Goal: Navigation & Orientation: Find specific page/section

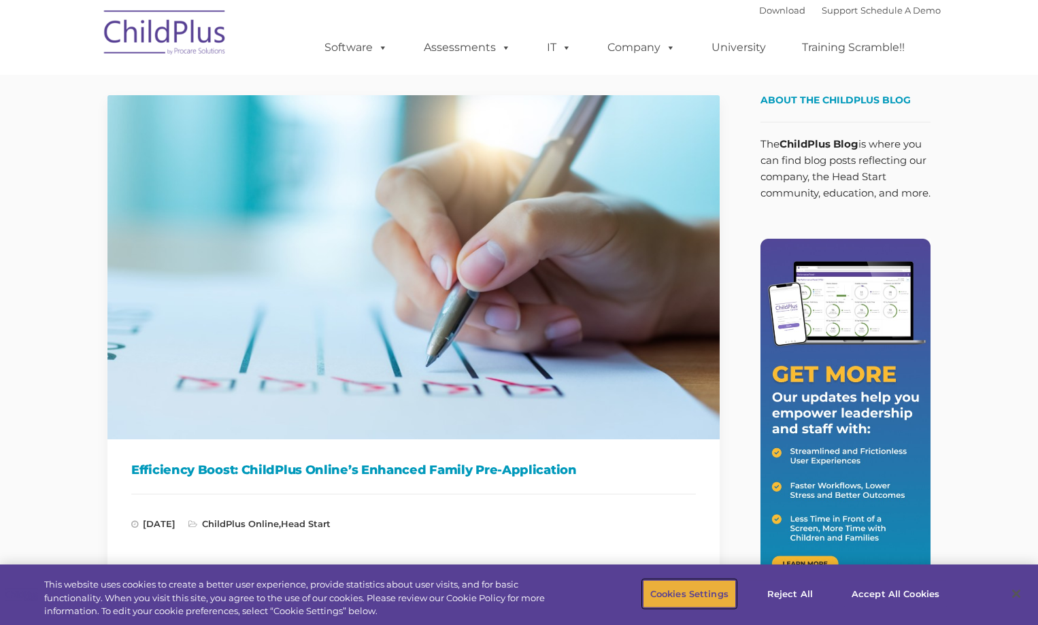
click at [673, 599] on button "Cookies Settings" at bounding box center [689, 594] width 93 height 29
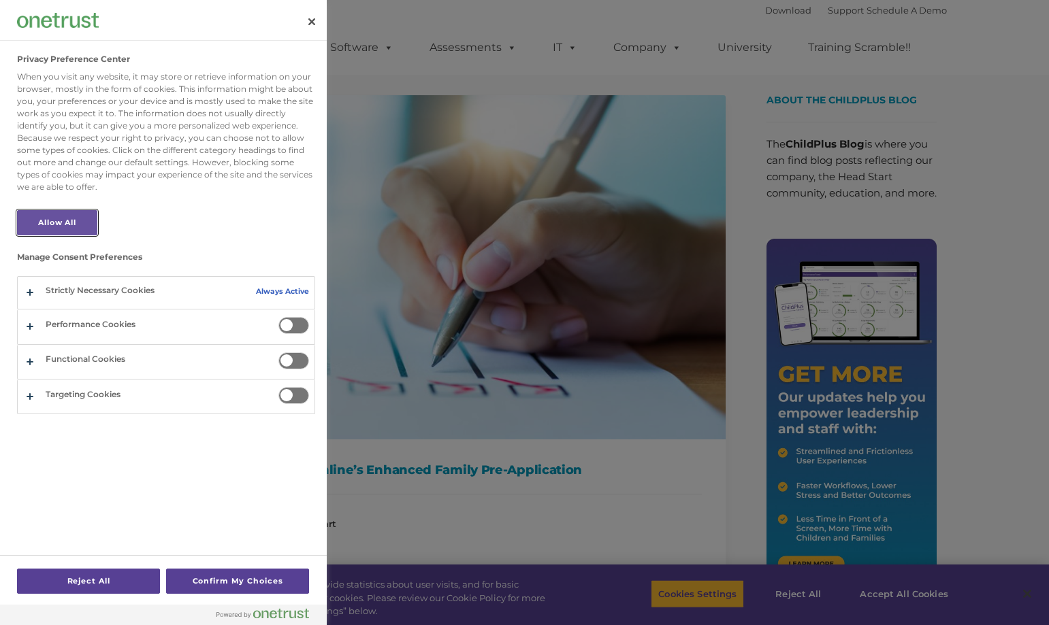
click at [71, 222] on button "Allow All" at bounding box center [57, 222] width 80 height 25
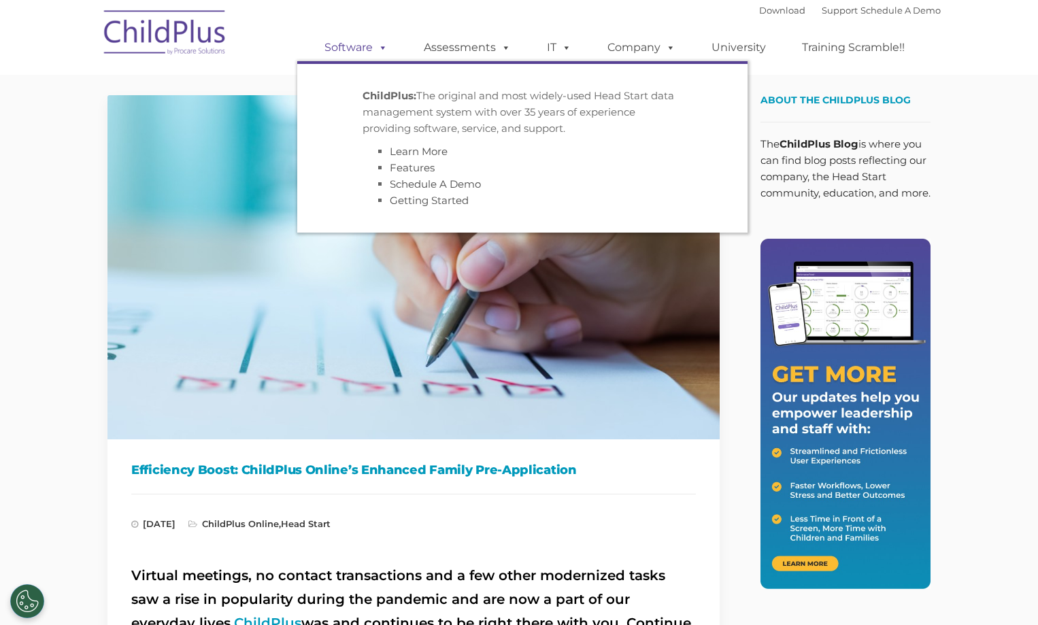
click at [367, 46] on link "Software" at bounding box center [356, 47] width 90 height 27
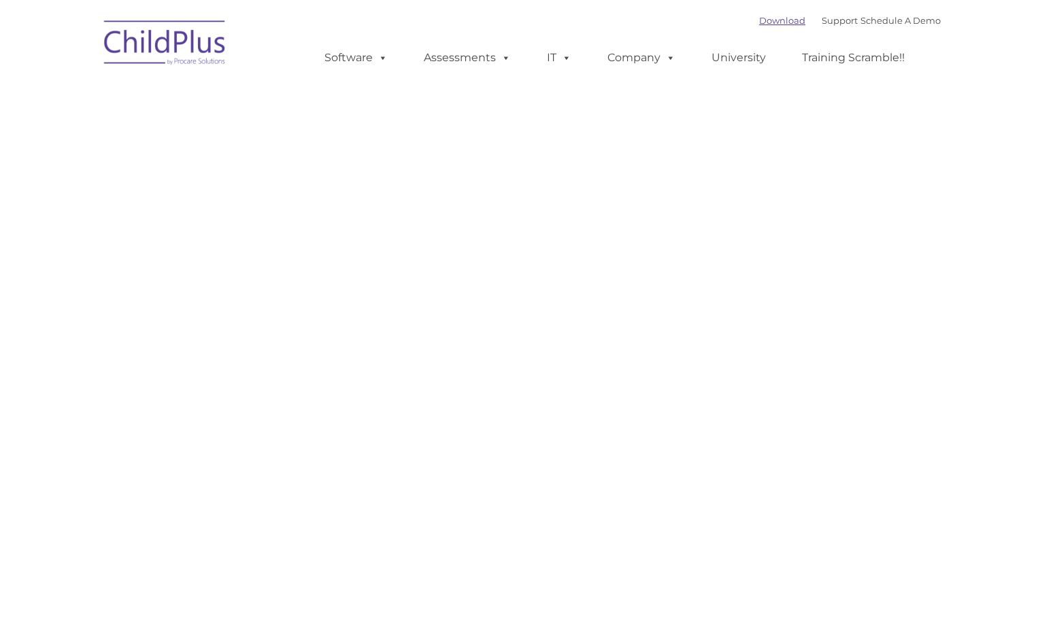
click at [759, 23] on link "Download" at bounding box center [782, 20] width 46 height 11
type input ""
